Goal: Find specific page/section: Find specific page/section

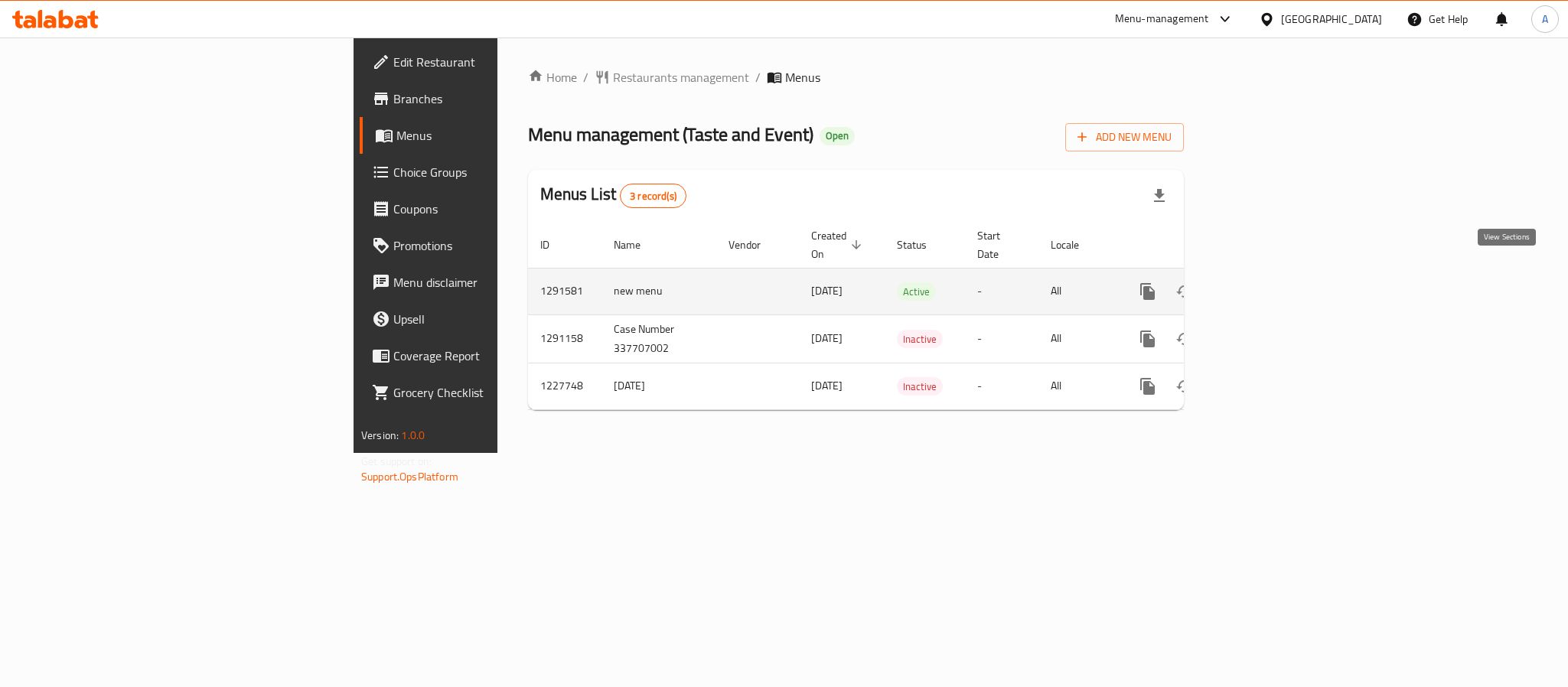
click at [1267, 282] on icon "enhanced table" at bounding box center [1258, 291] width 18 height 18
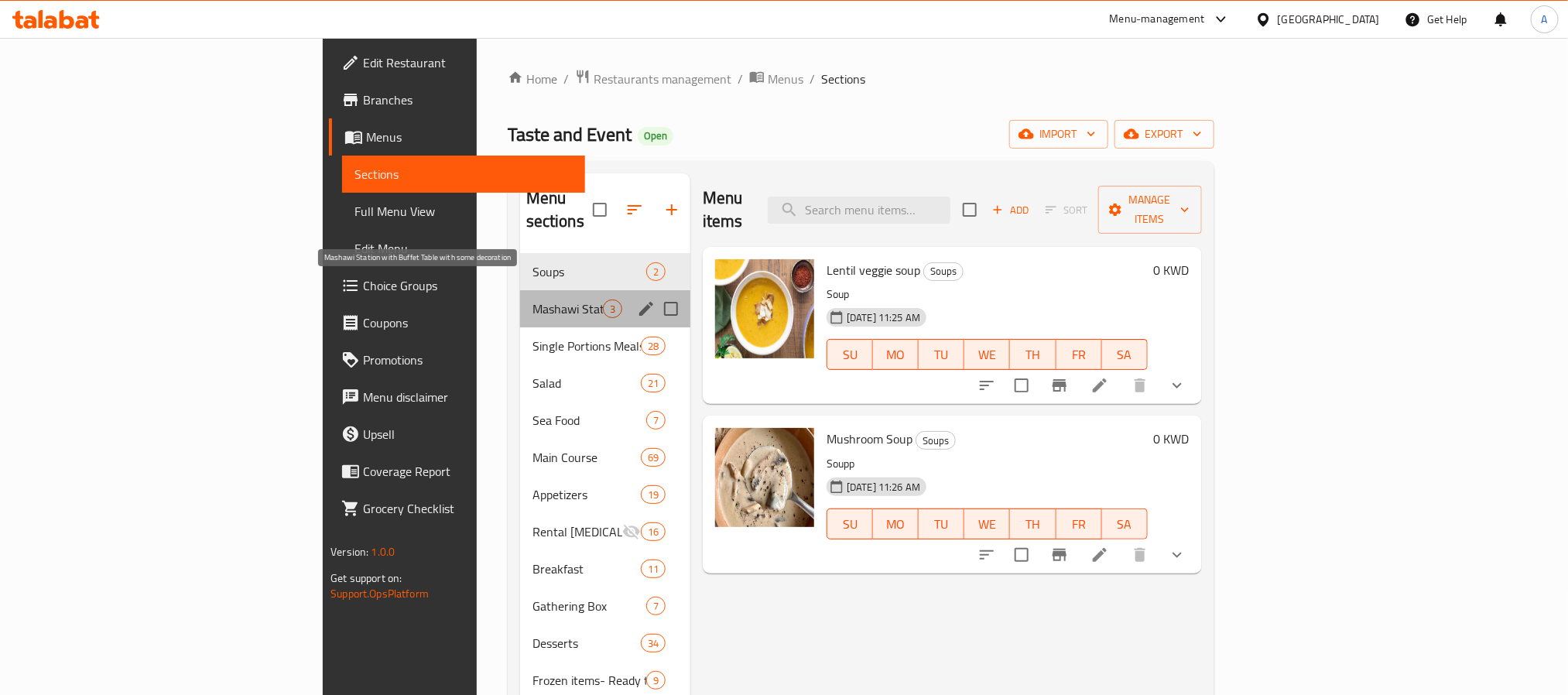
click at [532, 299] on span "Mashawi Station with Buffet Table with some decoration" at bounding box center [567, 308] width 70 height 18
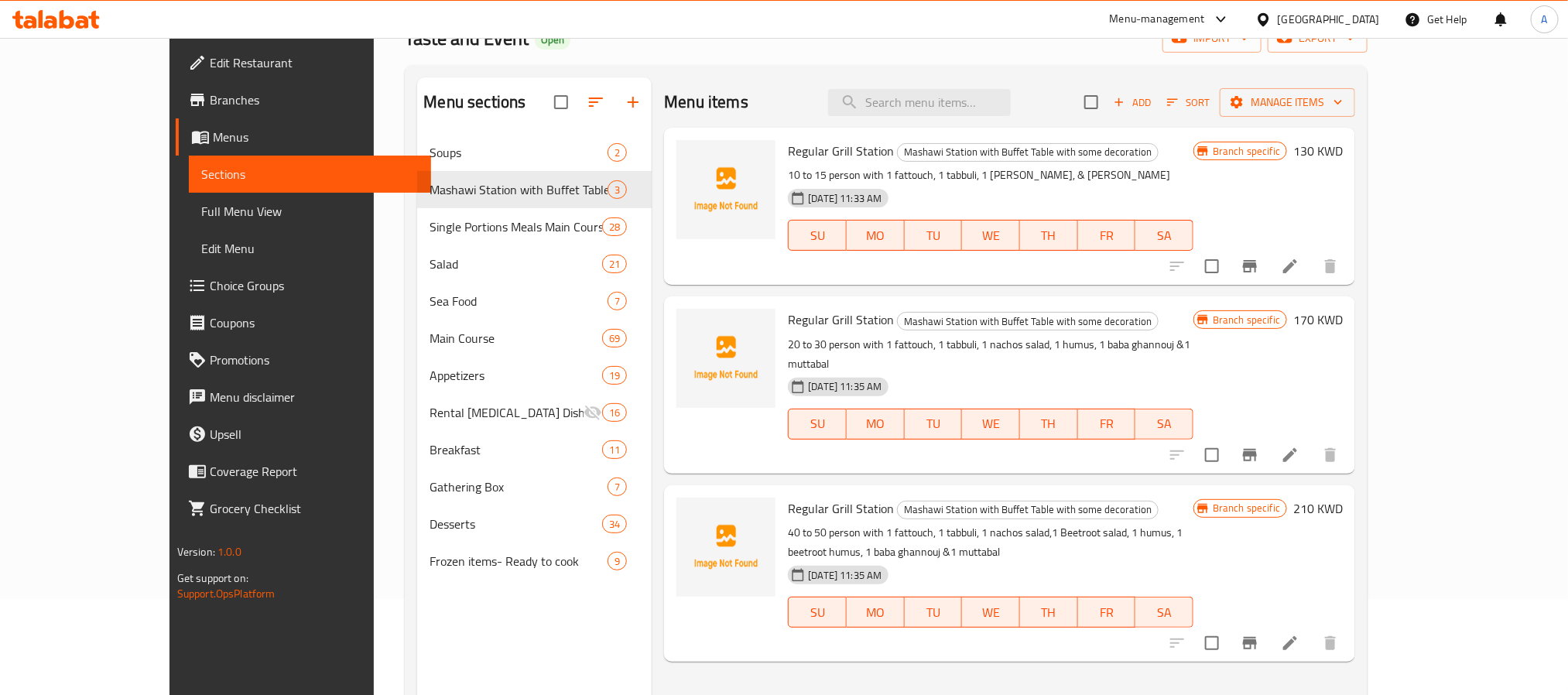
scroll to position [217, 0]
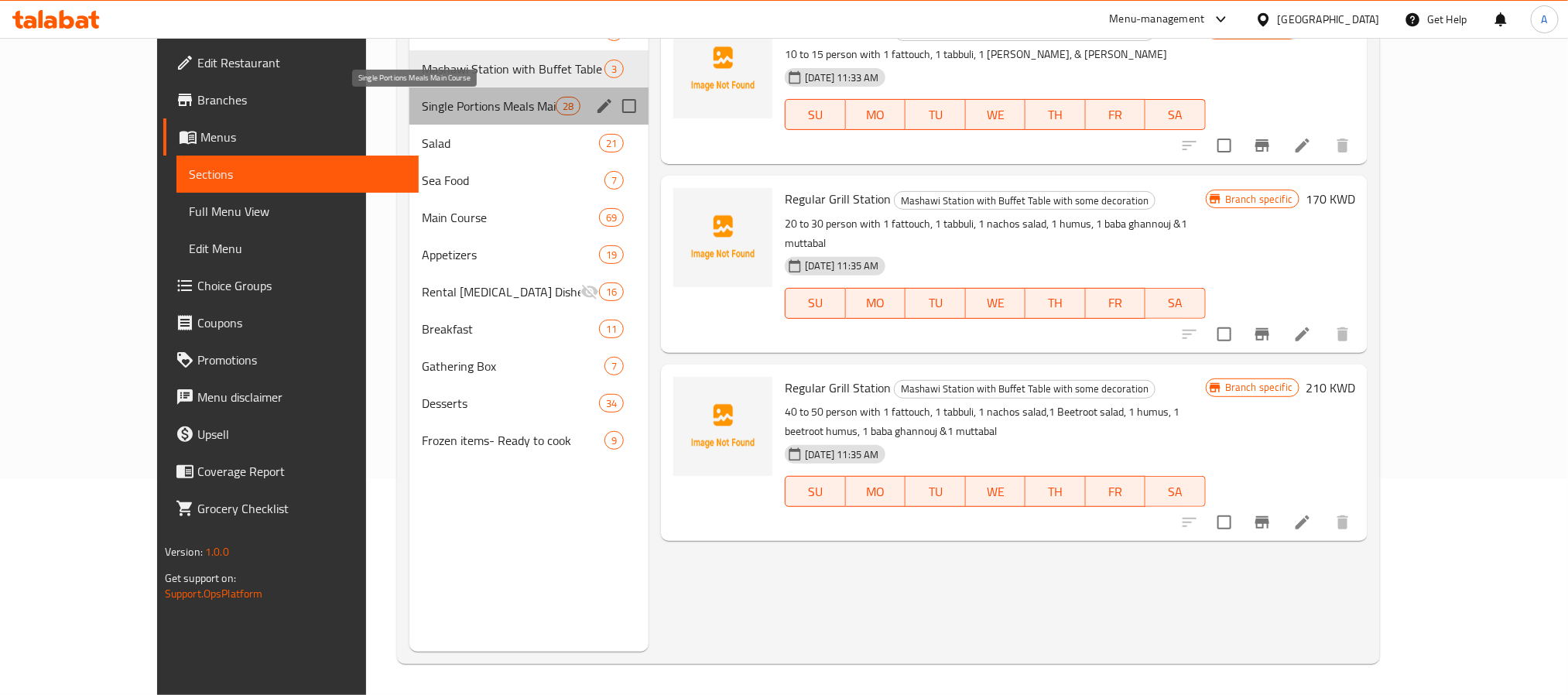
click at [422, 100] on span "Single Portions Meals Main Course" at bounding box center [489, 106] width 134 height 18
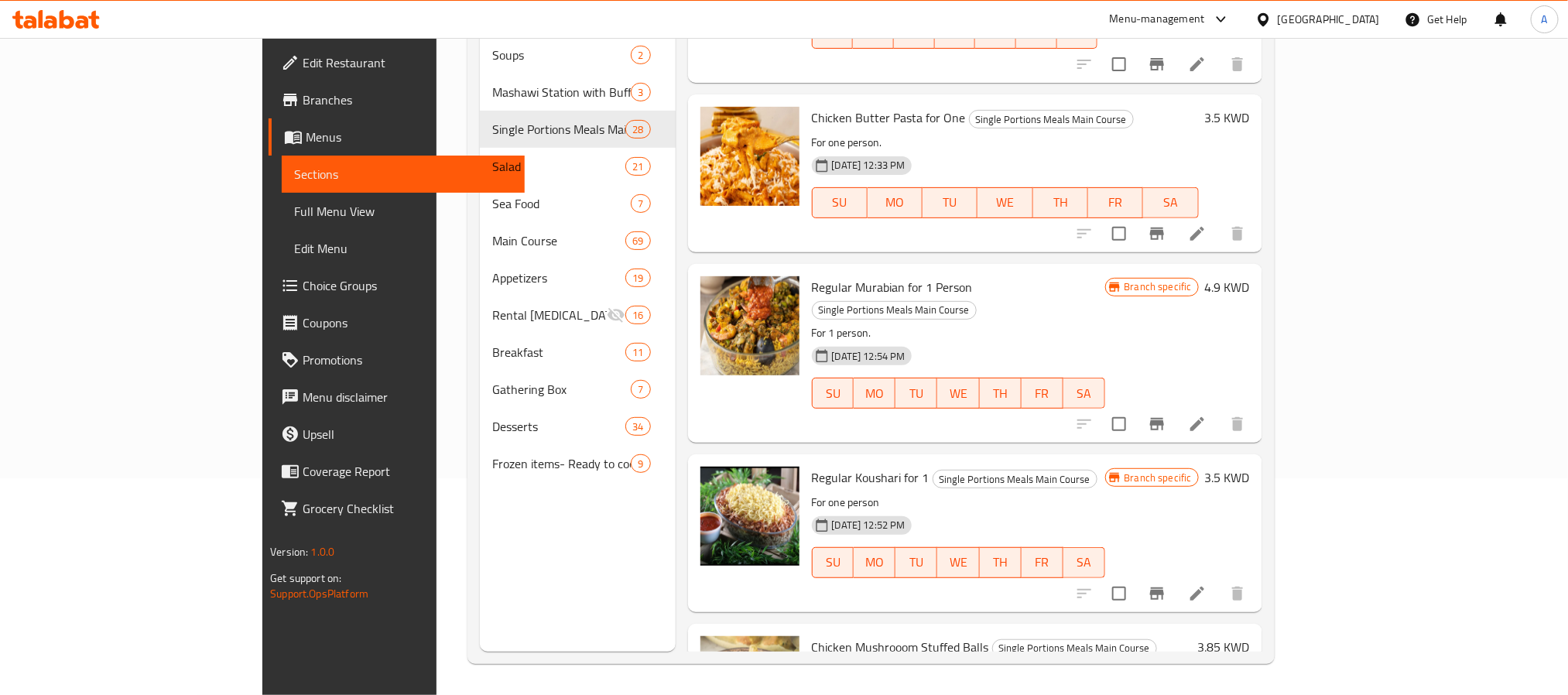
scroll to position [1277, 0]
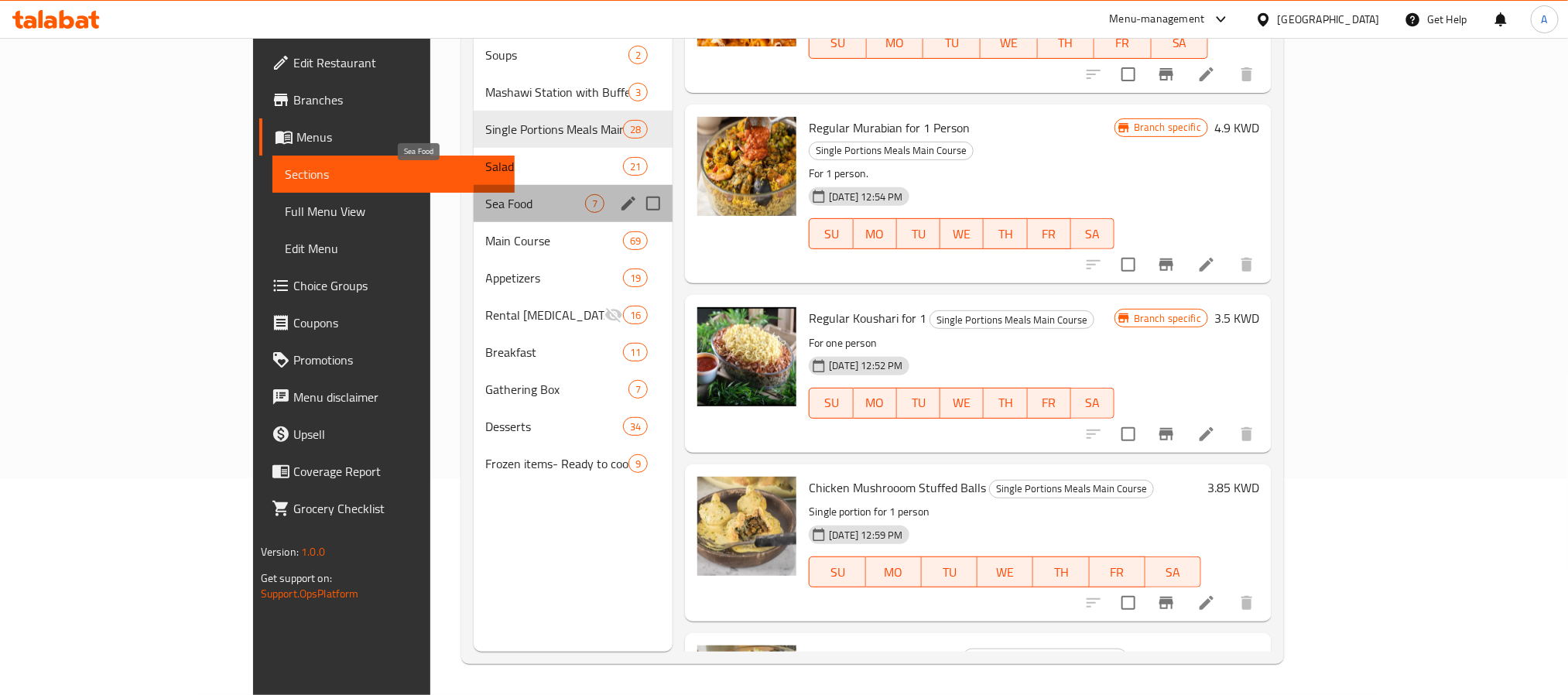
click at [486, 194] on span "Sea Food" at bounding box center [535, 203] width 100 height 18
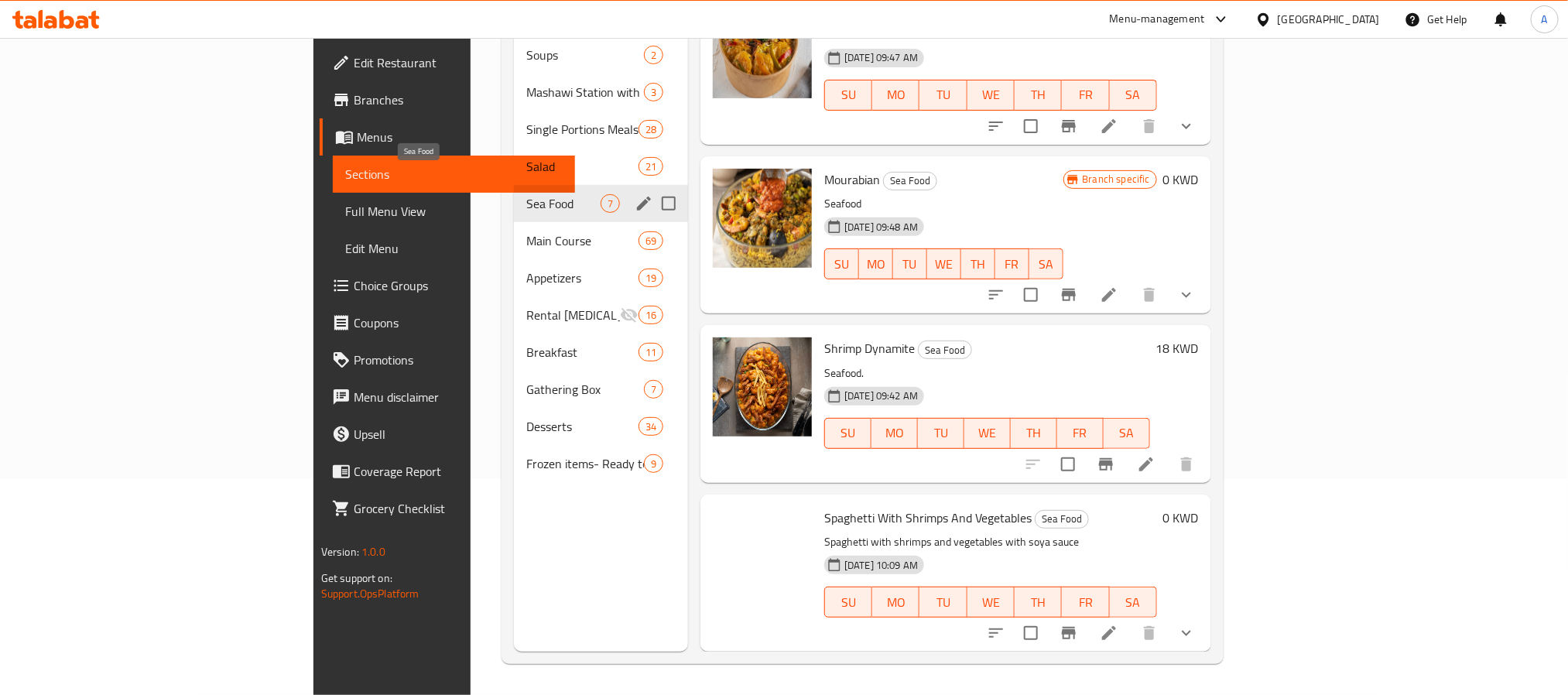
scroll to position [526, 0]
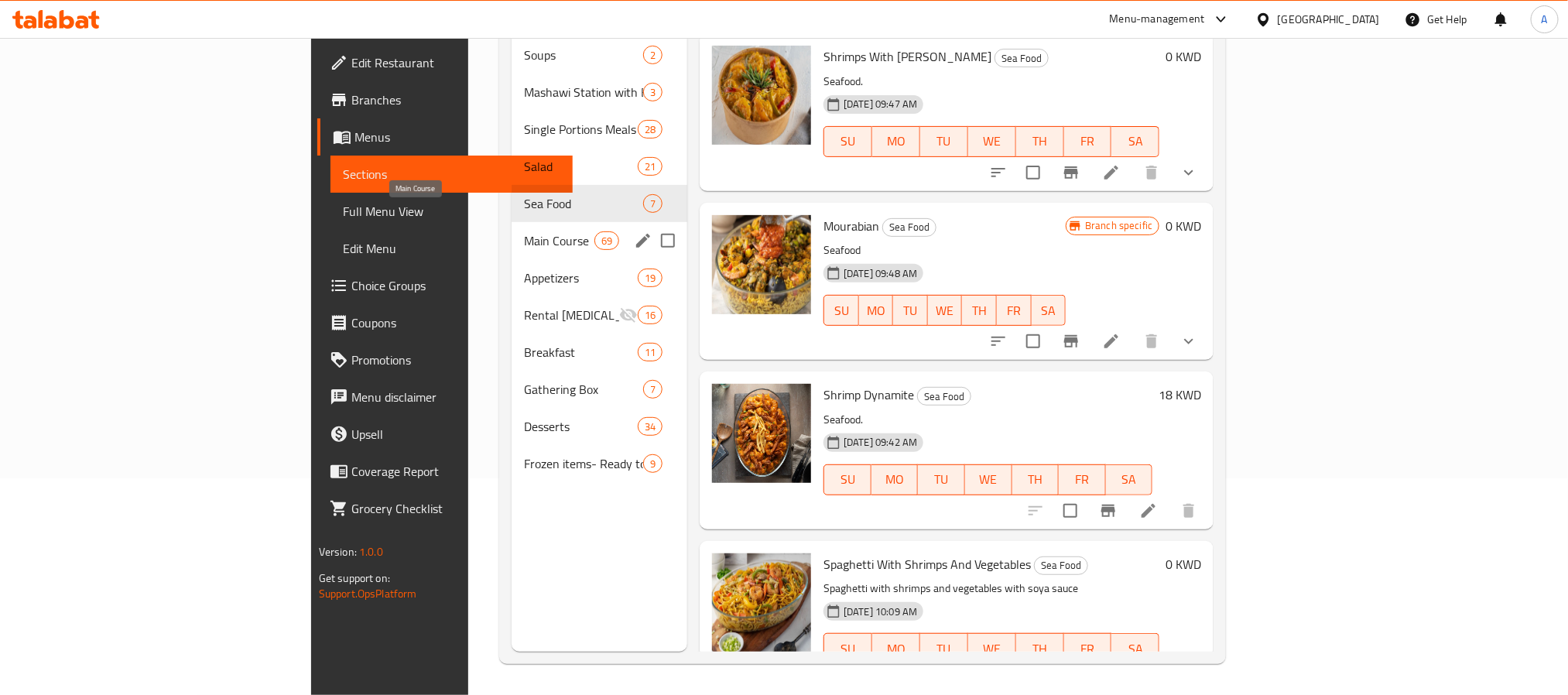
click at [524, 231] on span "Main Course" at bounding box center [559, 241] width 70 height 18
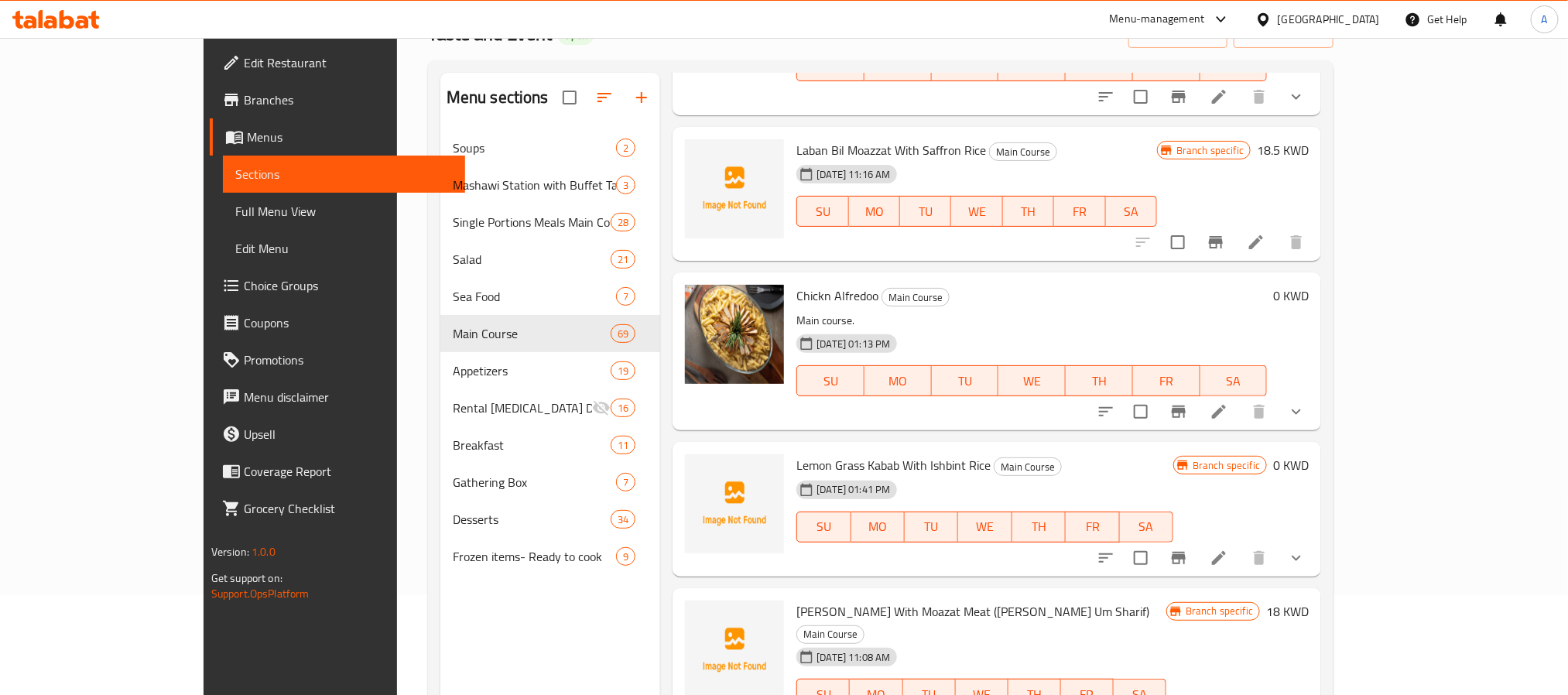
scroll to position [2321, 0]
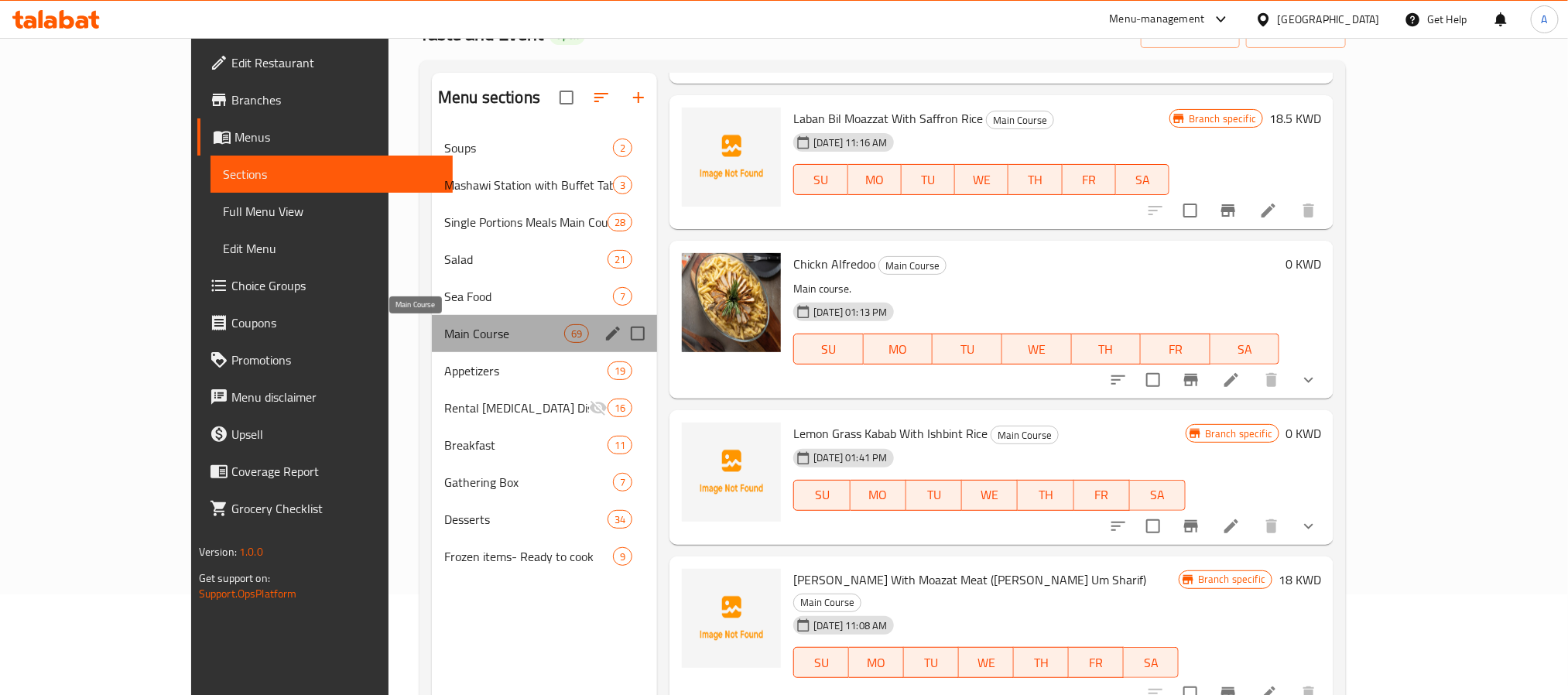
click at [445, 335] on span "Main Course" at bounding box center [504, 334] width 120 height 18
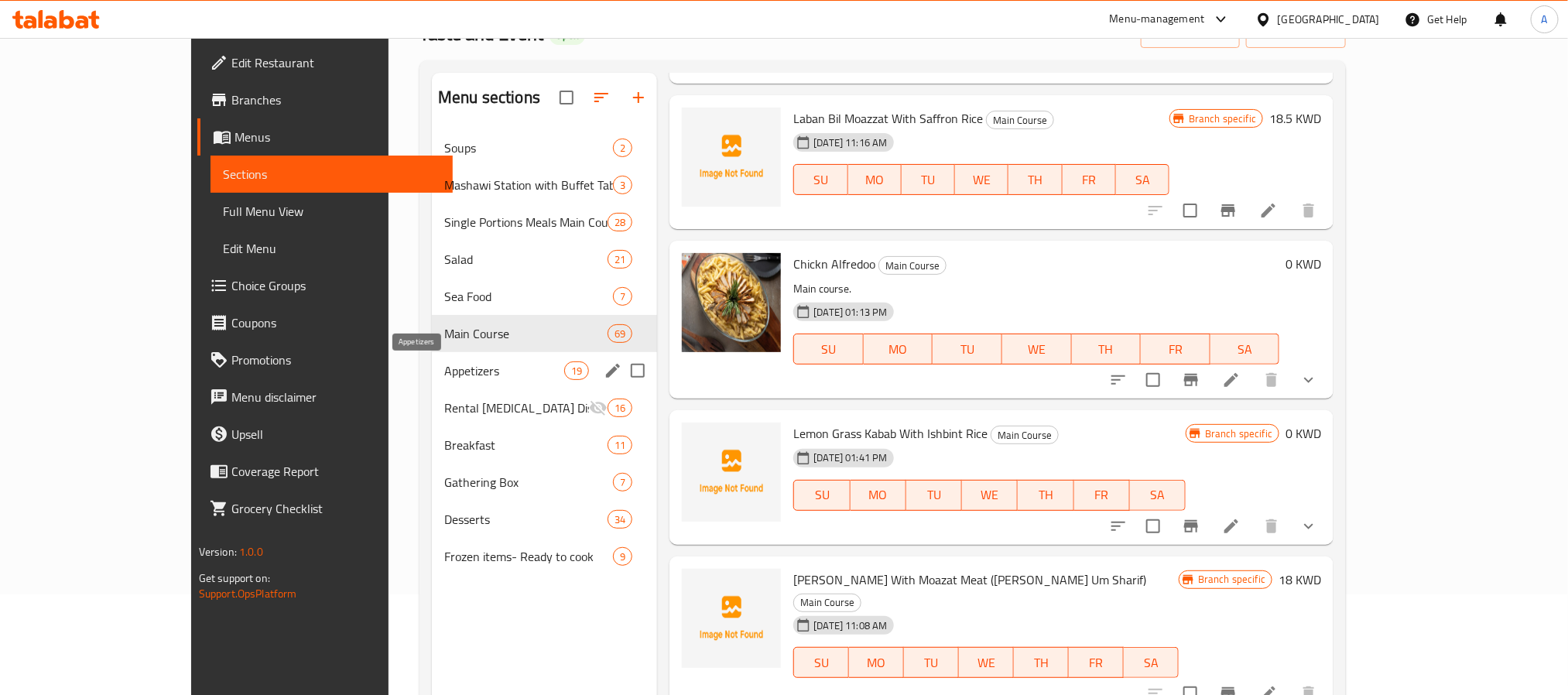
click at [445, 372] on span "Appetizers" at bounding box center [504, 370] width 120 height 18
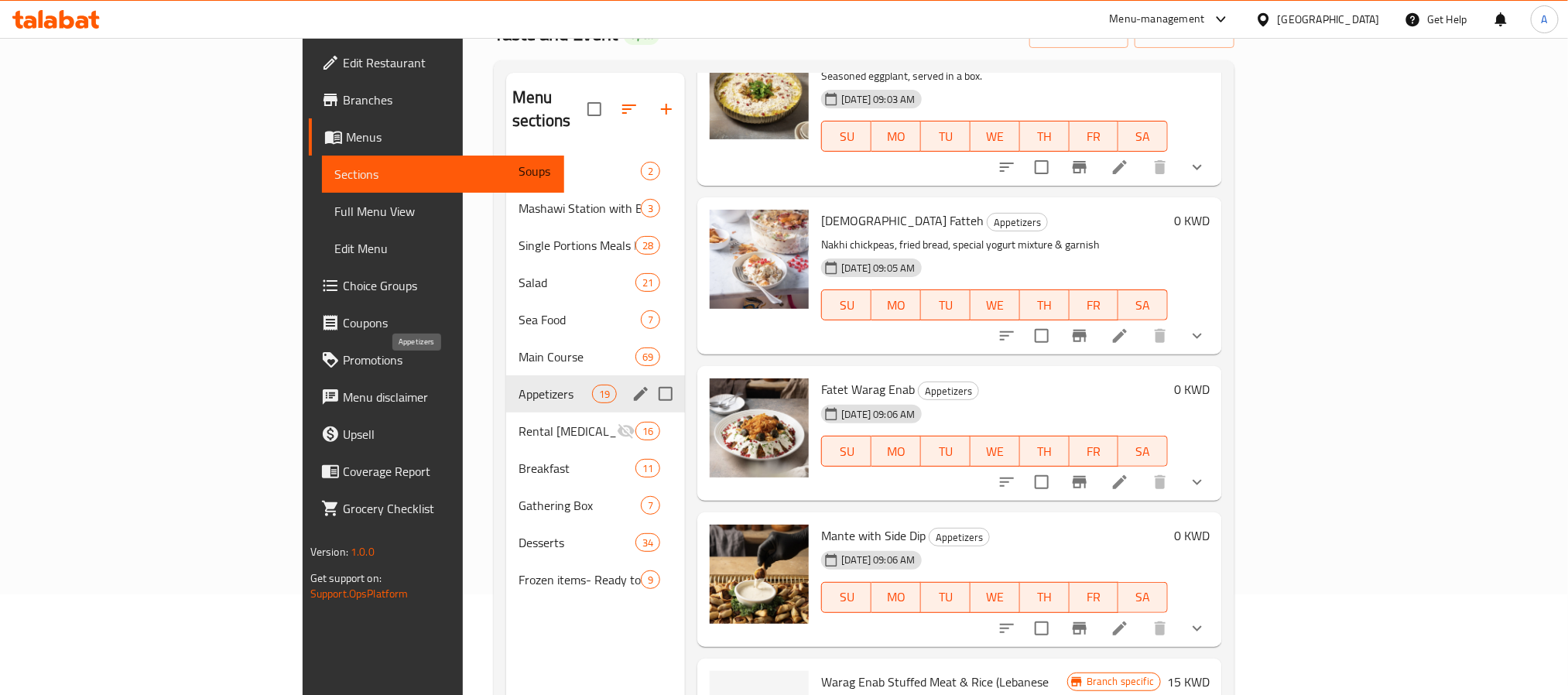
scroll to position [2299, 0]
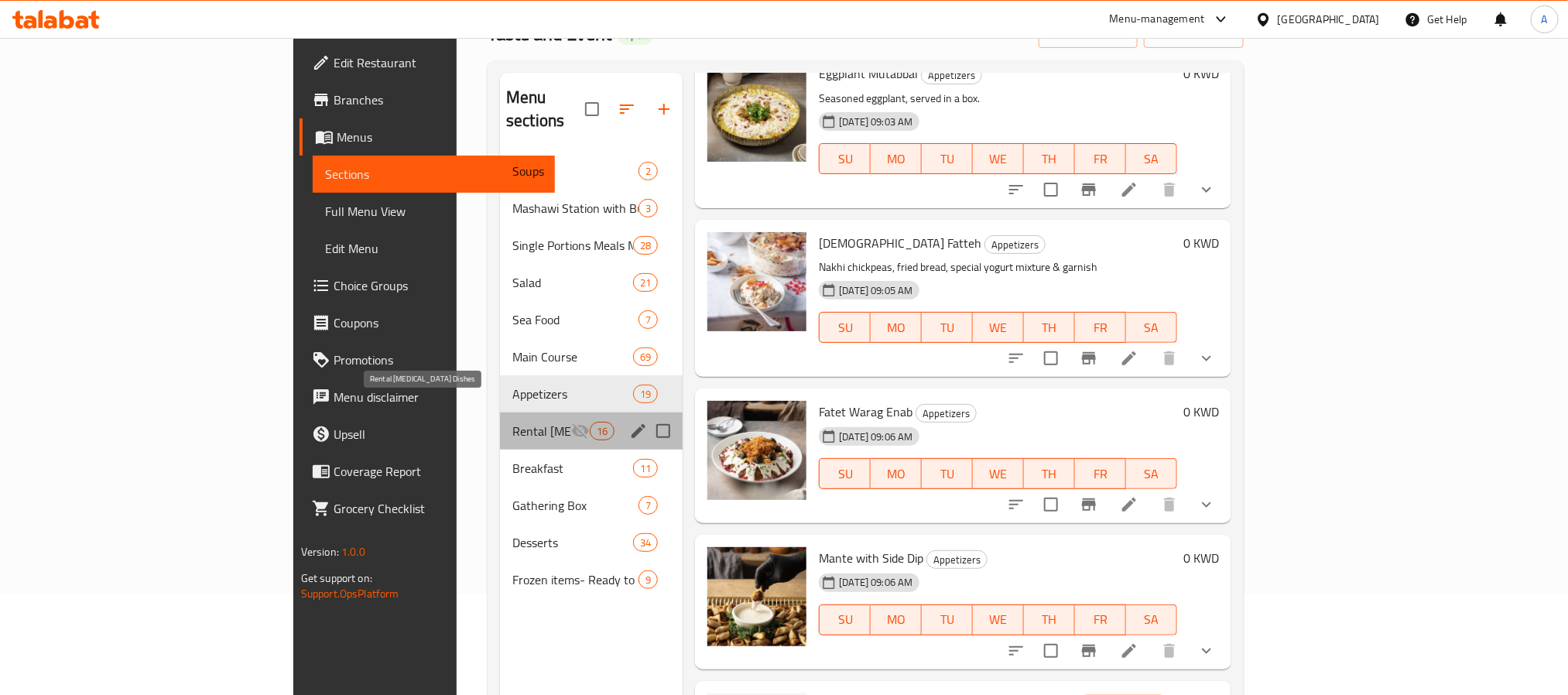
click at [512, 422] on span "Rental [MEDICAL_DATA] Dishes" at bounding box center [542, 431] width 59 height 18
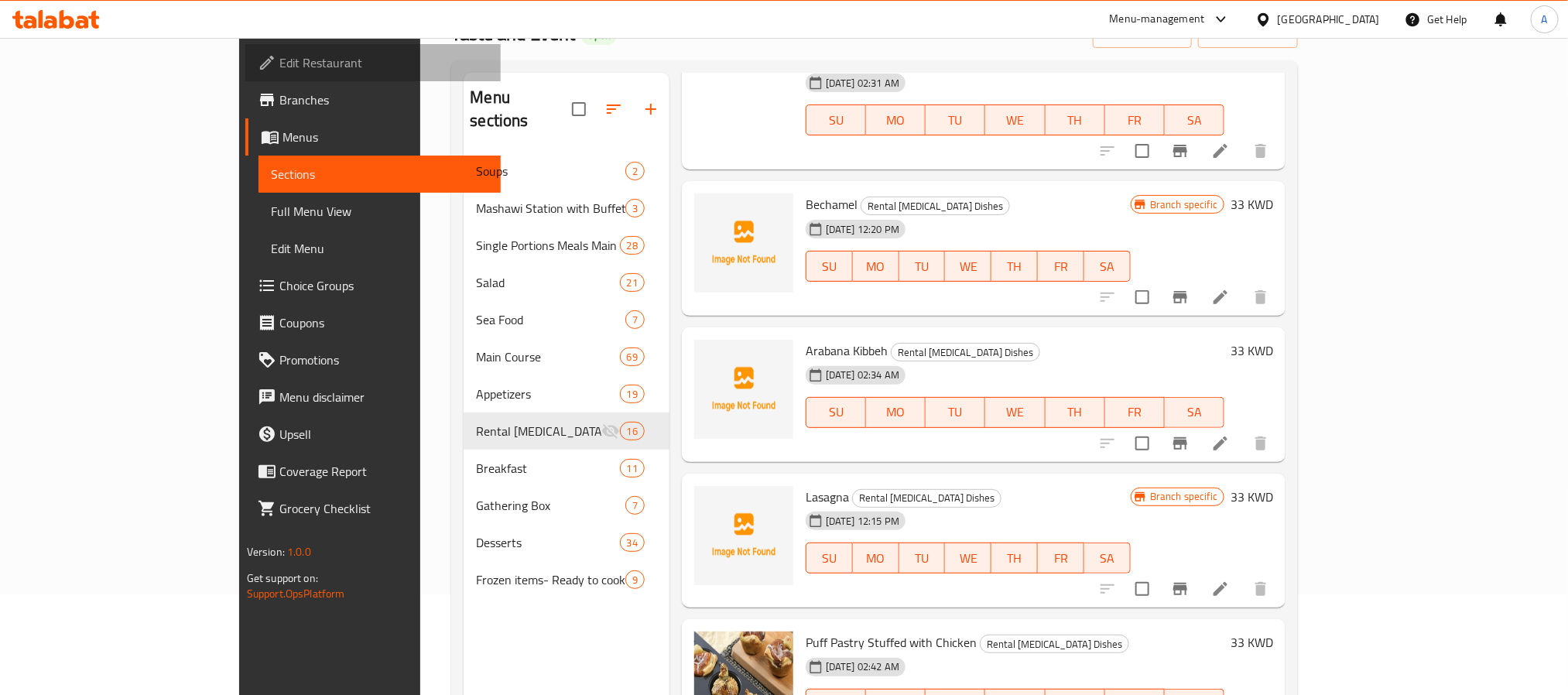
click at [279, 70] on span "Edit Restaurant" at bounding box center [383, 62] width 209 height 18
